Goal: Navigation & Orientation: Find specific page/section

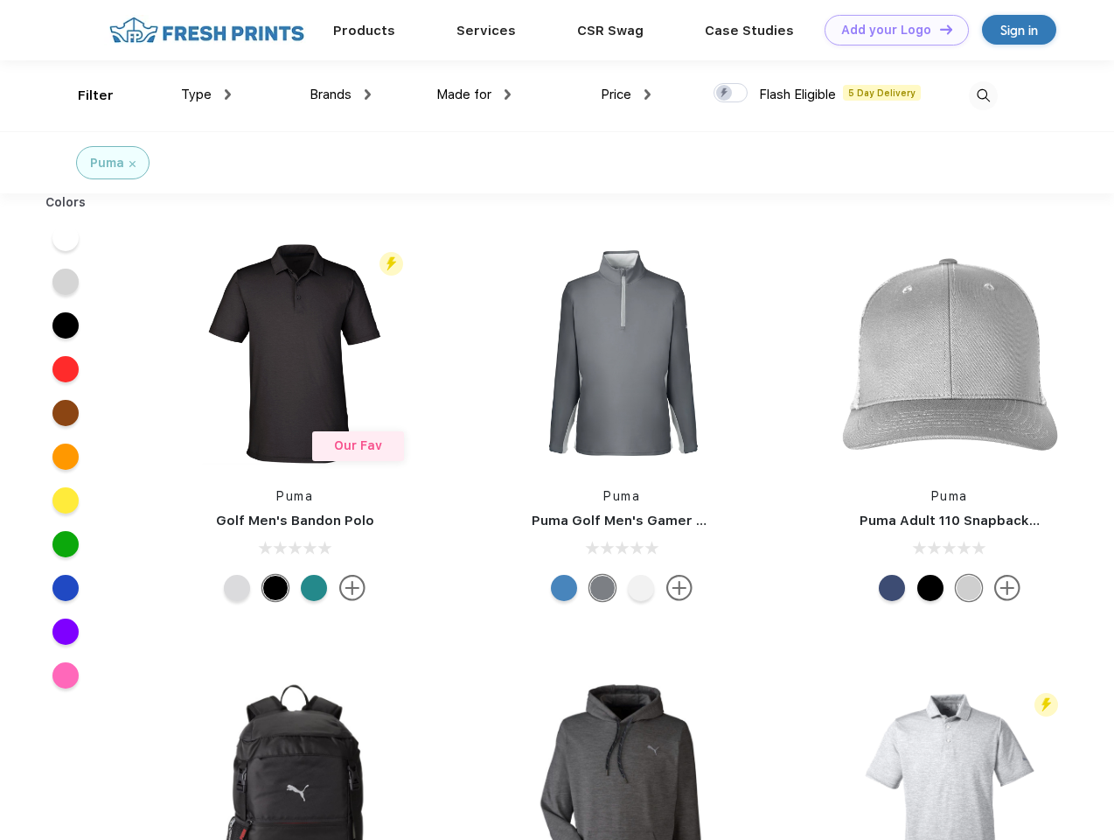
click at [890, 30] on link "Add your Logo Design Tool" at bounding box center [897, 30] width 144 height 31
click at [0, 0] on div "Design Tool" at bounding box center [0, 0] width 0 height 0
click at [938, 29] on link "Add your Logo Design Tool" at bounding box center [897, 30] width 144 height 31
click at [84, 95] on div "Filter" at bounding box center [96, 96] width 36 height 20
click at [206, 94] on span "Type" at bounding box center [196, 95] width 31 height 16
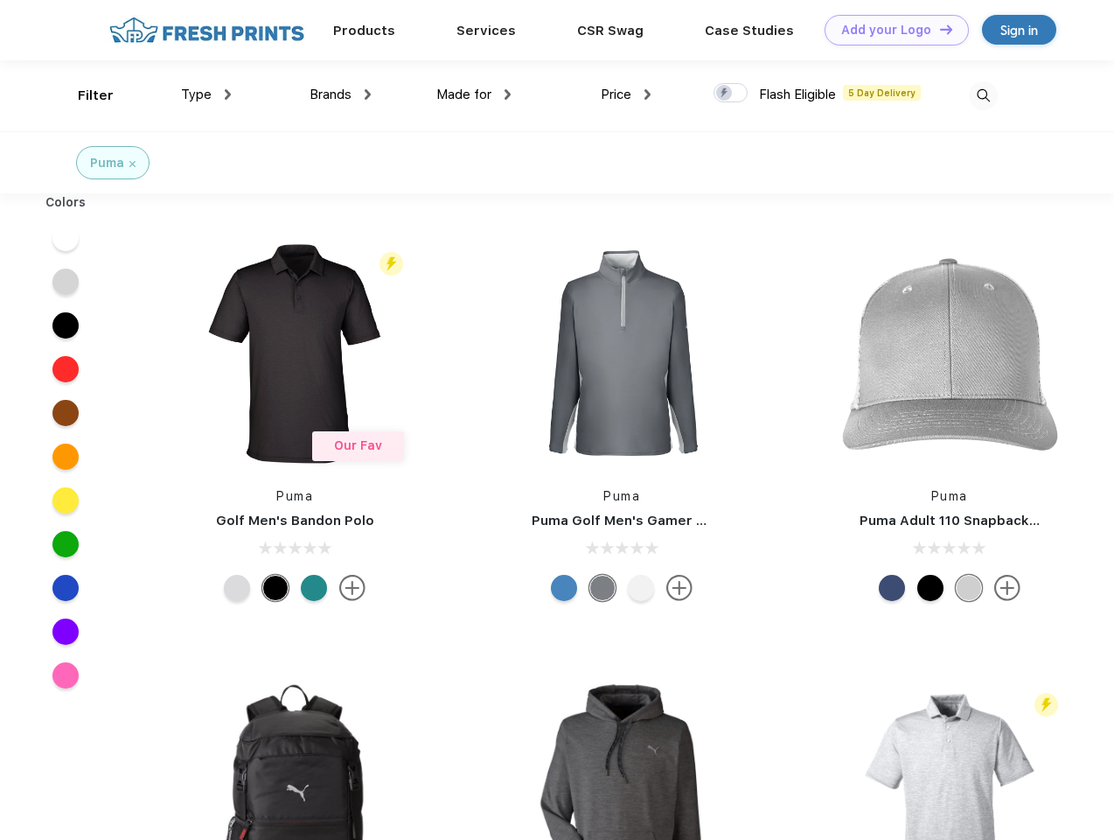
click at [340, 94] on span "Brands" at bounding box center [331, 95] width 42 height 16
click at [474, 94] on span "Made for" at bounding box center [463, 95] width 55 height 16
click at [626, 94] on span "Price" at bounding box center [616, 95] width 31 height 16
click at [731, 94] on div at bounding box center [731, 92] width 34 height 19
click at [725, 94] on input "checkbox" at bounding box center [719, 87] width 11 height 11
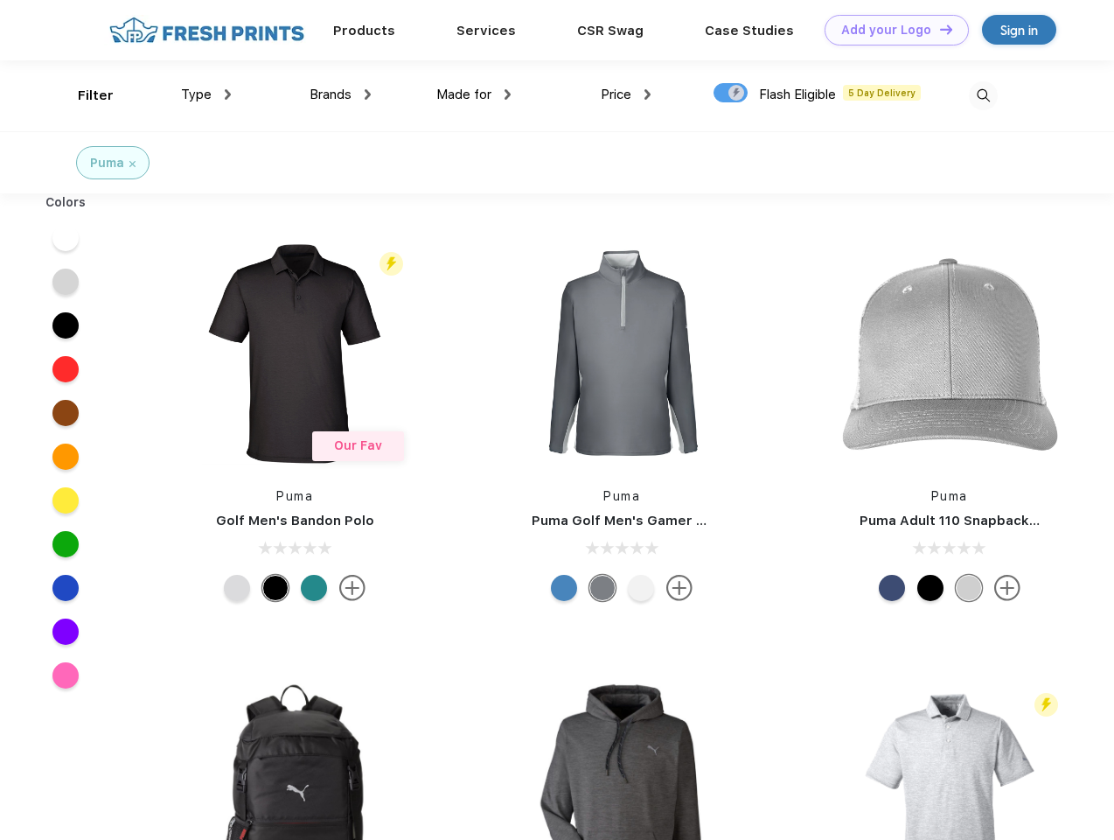
click at [983, 95] on img at bounding box center [983, 95] width 29 height 29
